Goal: Task Accomplishment & Management: Use online tool/utility

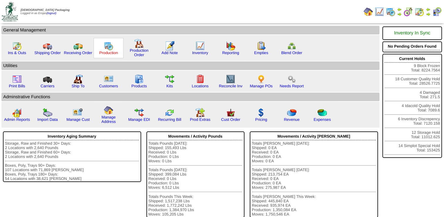
click at [102, 50] on link "Production" at bounding box center [108, 52] width 19 height 4
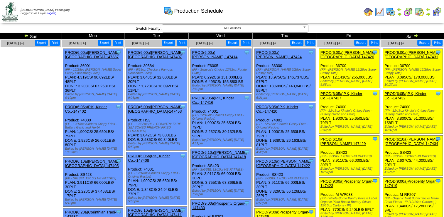
click at [340, 53] on link "PROD(6:00a)[PERSON_NAME][GEOGRAPHIC_DATA]-147426" at bounding box center [348, 54] width 55 height 9
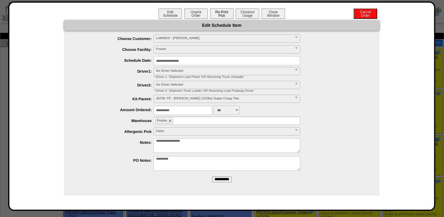
click at [226, 15] on button "Re-Print Pick" at bounding box center [221, 14] width 23 height 10
